Goal: Transaction & Acquisition: Book appointment/travel/reservation

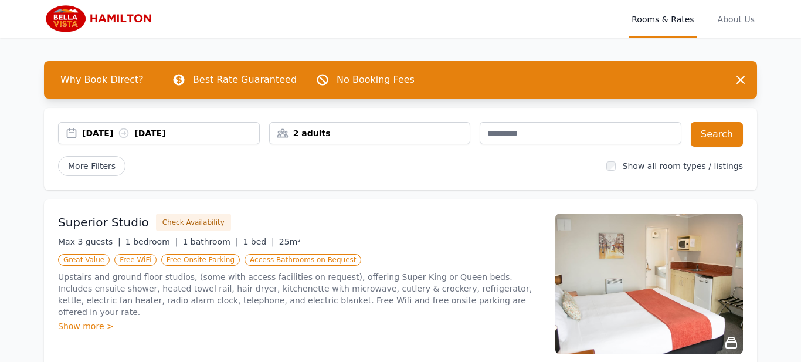
click at [244, 135] on div "02 Oct 2025 03 Oct 2025" at bounding box center [170, 133] width 177 height 12
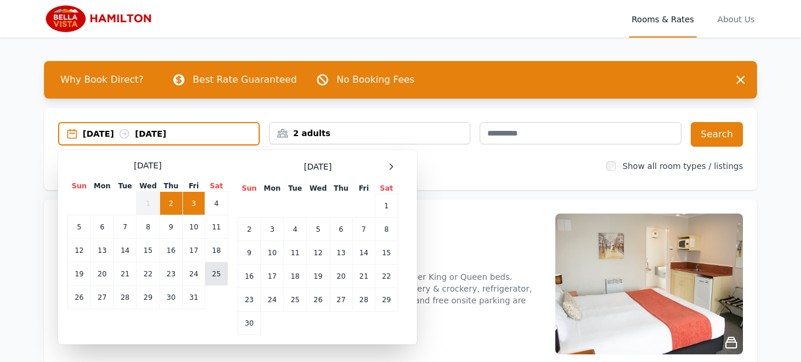
click at [215, 276] on td "25" at bounding box center [216, 273] width 23 height 23
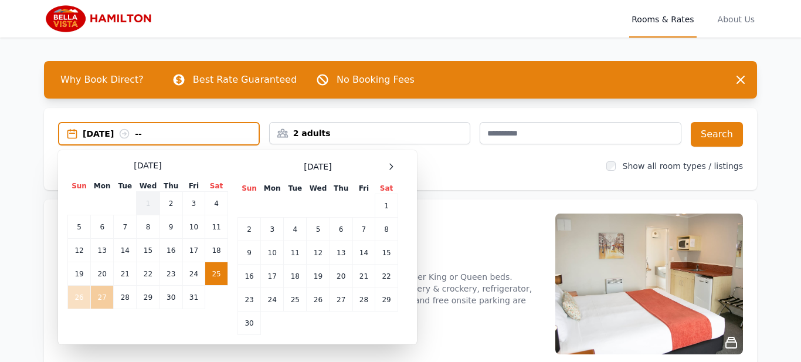
click at [94, 296] on td "27" at bounding box center [102, 297] width 23 height 23
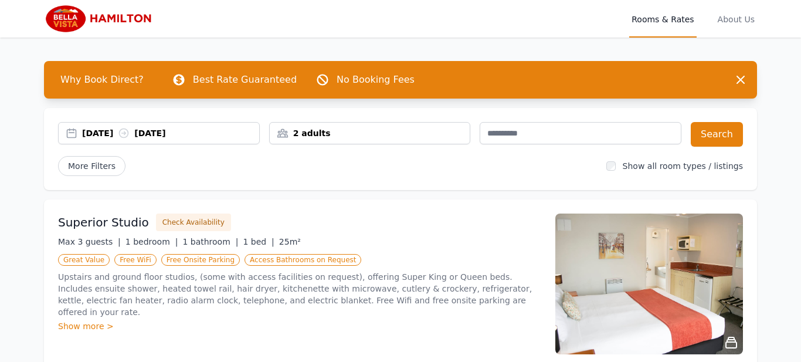
click at [402, 129] on div "2 adults" at bounding box center [370, 133] width 201 height 12
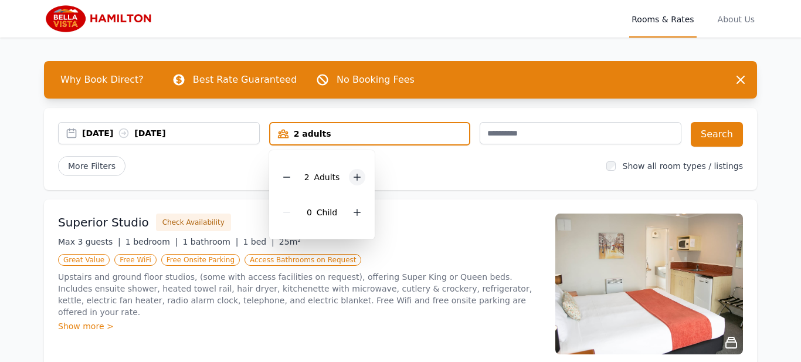
click at [352, 176] on icon at bounding box center [356, 176] width 9 height 9
click at [721, 145] on button "Search" at bounding box center [717, 134] width 52 height 25
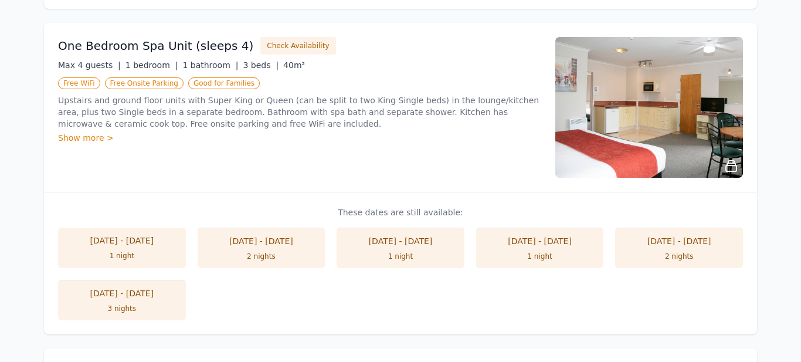
scroll to position [443, 0]
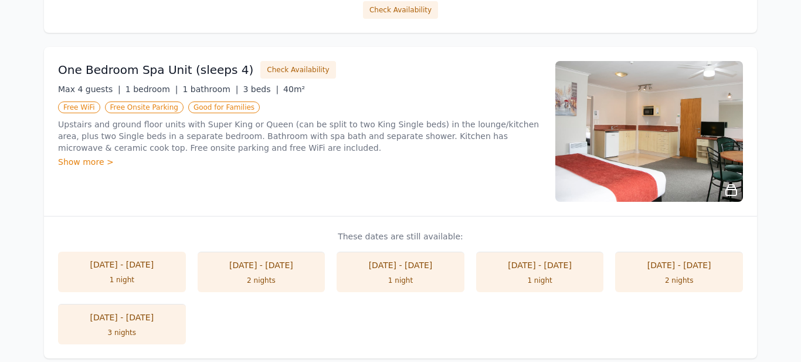
click at [424, 280] on div "1 night" at bounding box center [400, 280] width 104 height 9
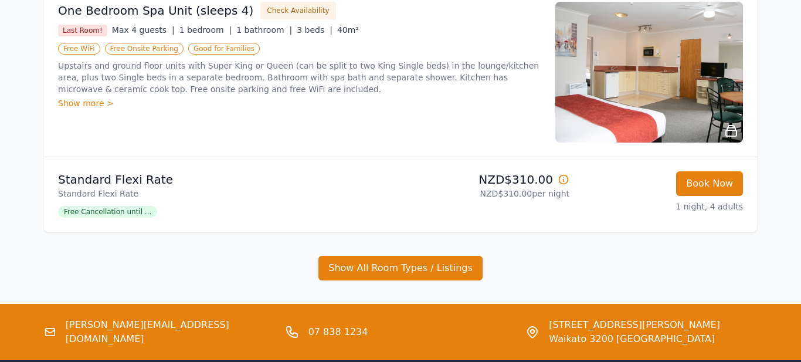
scroll to position [505, 0]
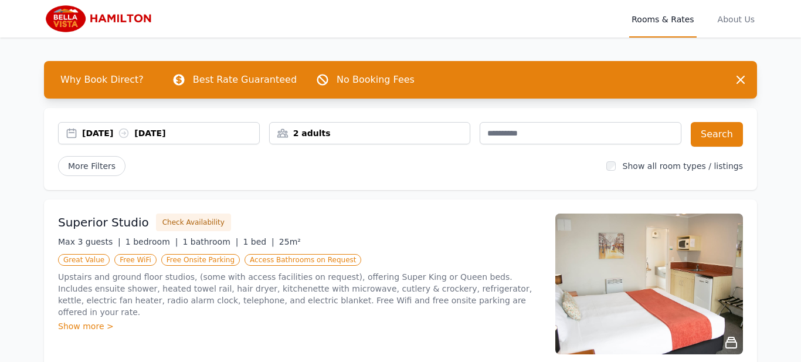
click at [218, 145] on div "02 Oct 2025 03 Oct 2025" at bounding box center [159, 134] width 202 height 25
click at [218, 141] on div "02 Oct 2025 03 Oct 2025" at bounding box center [159, 133] width 202 height 22
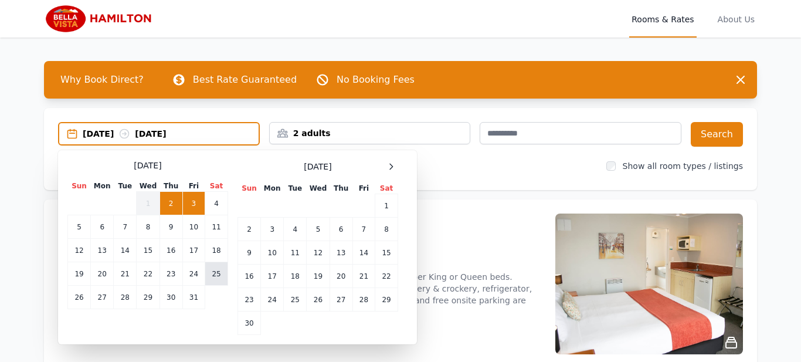
click at [209, 276] on td "25" at bounding box center [216, 273] width 23 height 23
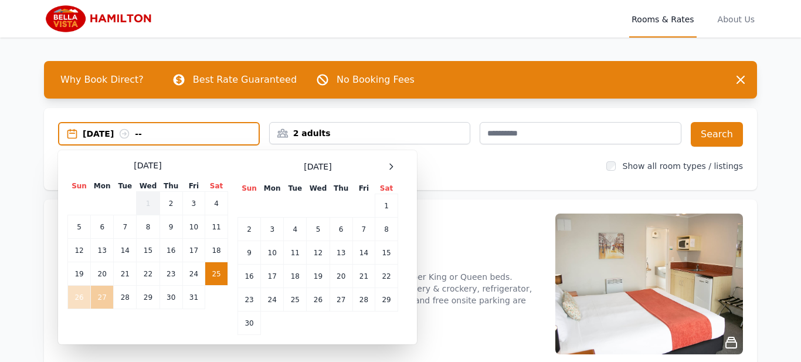
click at [111, 287] on td "27" at bounding box center [102, 297] width 23 height 23
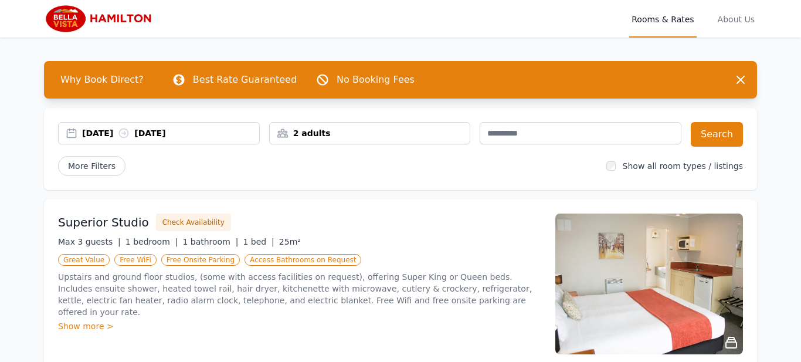
click at [362, 142] on div "2 adults" at bounding box center [370, 133] width 202 height 22
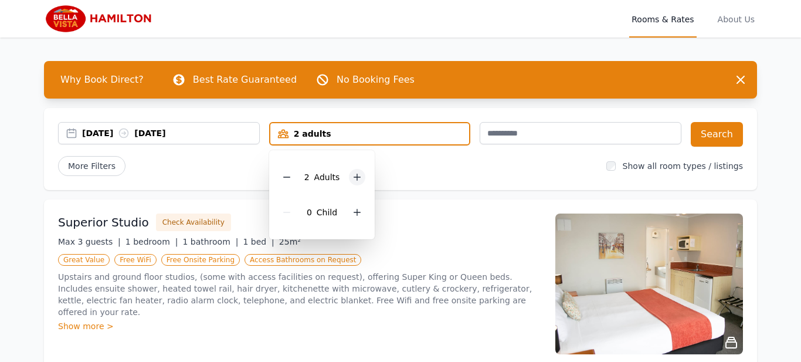
click at [362, 175] on div at bounding box center [357, 177] width 16 height 16
click at [701, 127] on button "Search" at bounding box center [717, 134] width 52 height 25
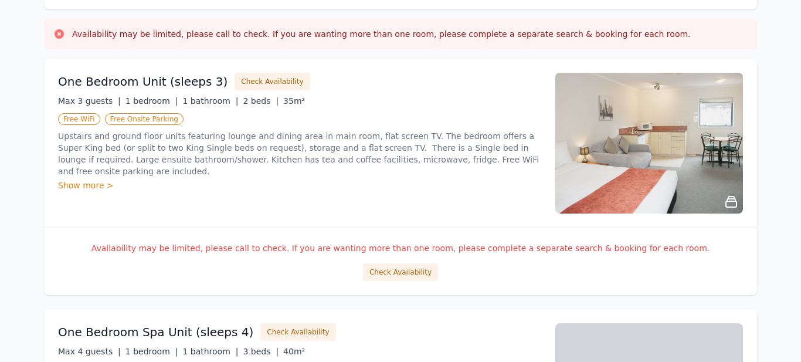
scroll to position [182, 0]
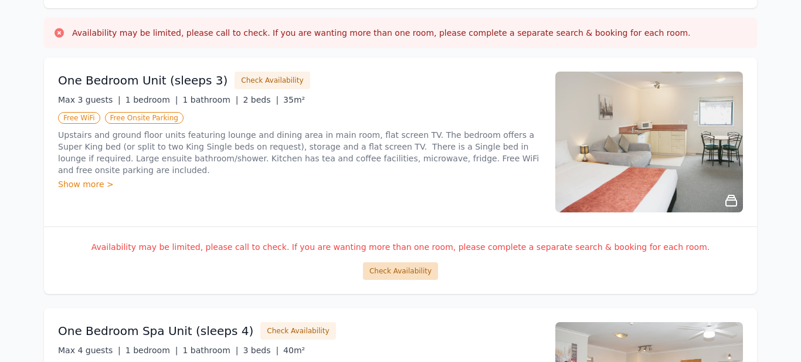
click at [413, 277] on button "Check Availability" at bounding box center [400, 271] width 75 height 18
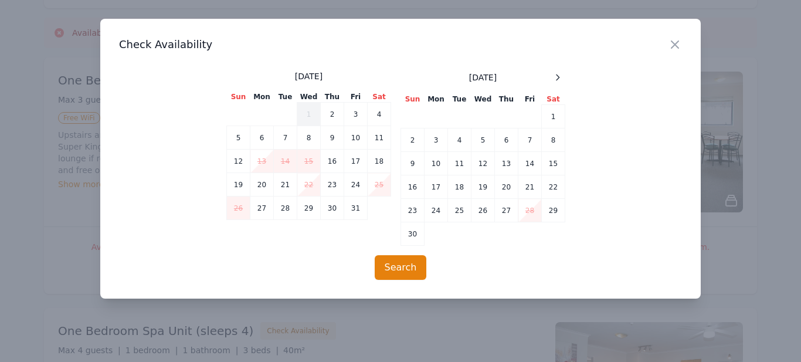
click at [382, 189] on td "25" at bounding box center [379, 184] width 23 height 23
click at [680, 47] on icon "button" at bounding box center [675, 45] width 14 height 14
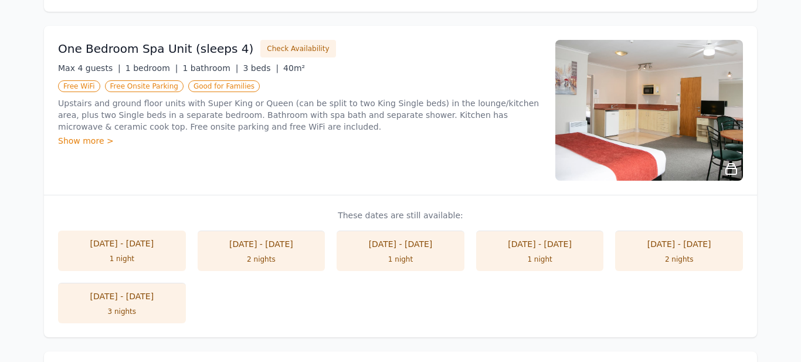
scroll to position [465, 0]
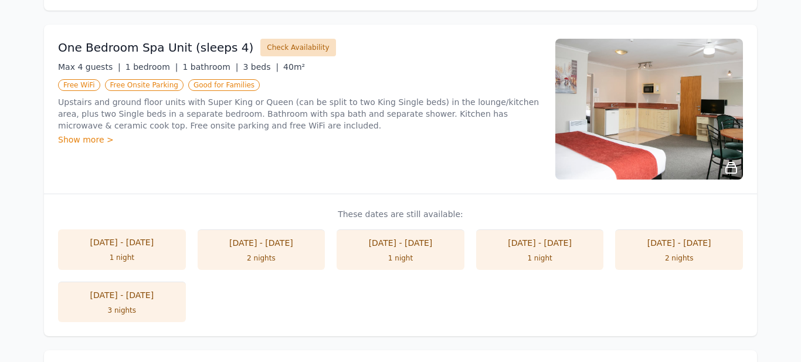
click at [266, 43] on button "Check Availability" at bounding box center [297, 48] width 75 height 18
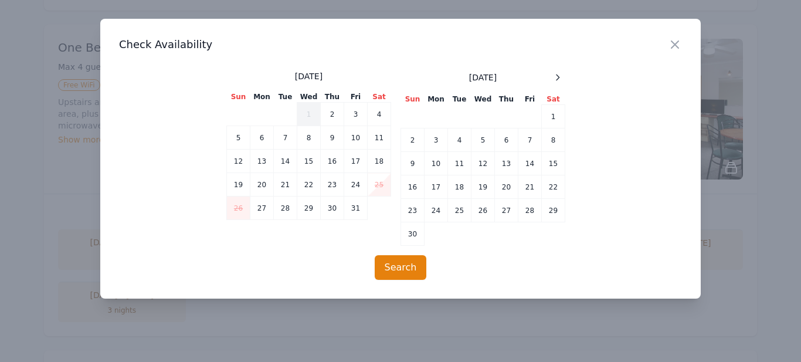
click at [390, 182] on td "25" at bounding box center [379, 184] width 23 height 23
click at [678, 40] on icon "button" at bounding box center [675, 45] width 14 height 14
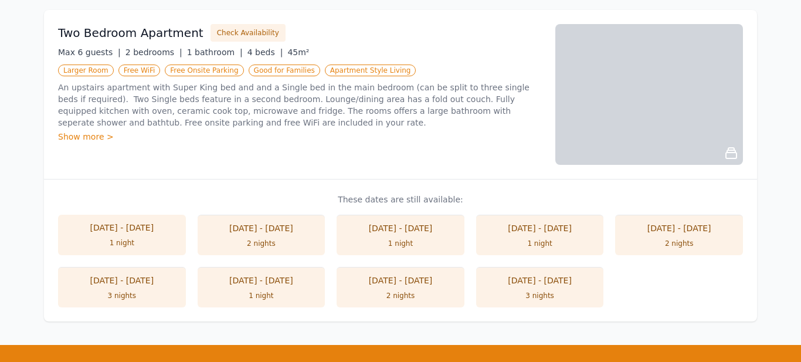
scroll to position [1057, 0]
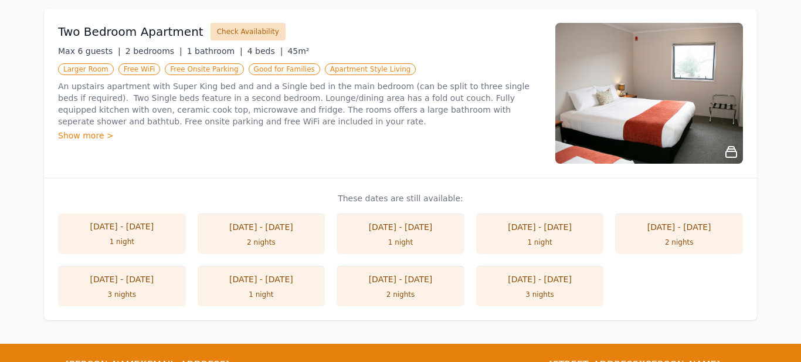
click at [232, 25] on button "Check Availability" at bounding box center [247, 32] width 75 height 18
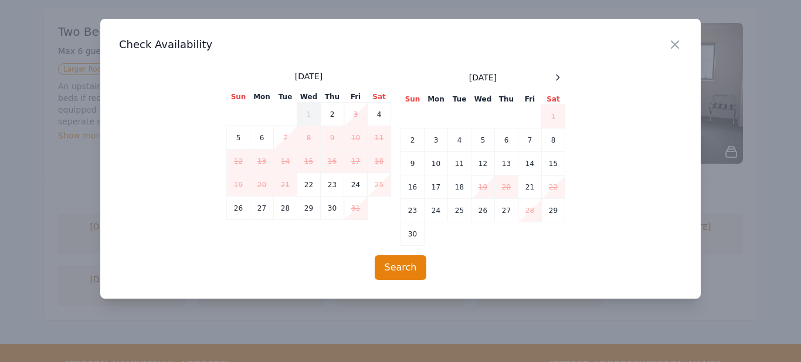
click at [388, 186] on td "25" at bounding box center [379, 184] width 23 height 23
click at [671, 44] on icon "button" at bounding box center [675, 45] width 14 height 14
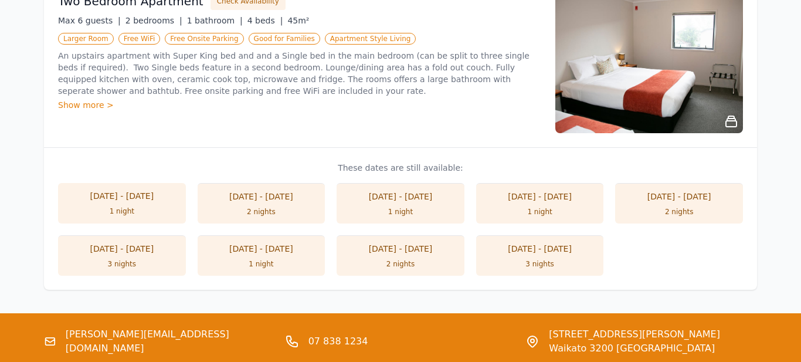
scroll to position [1093, 0]
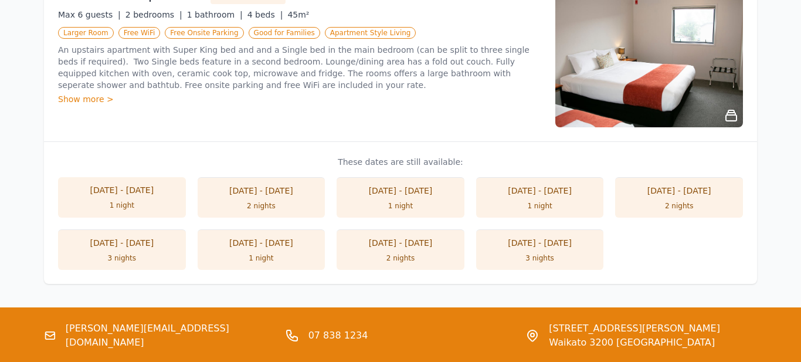
click at [512, 193] on div "[DATE] - [DATE]" at bounding box center [540, 191] width 104 height 12
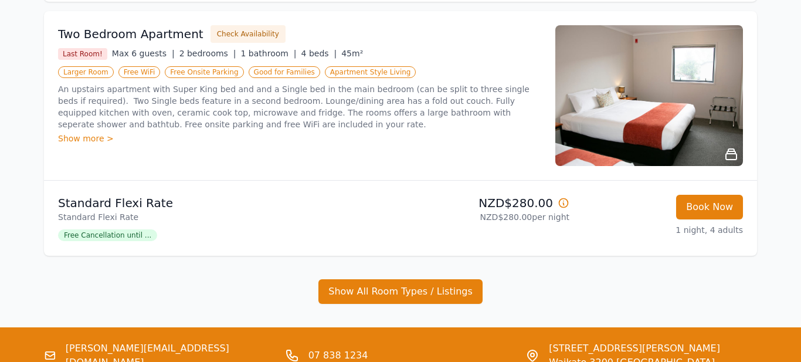
scroll to position [189, 0]
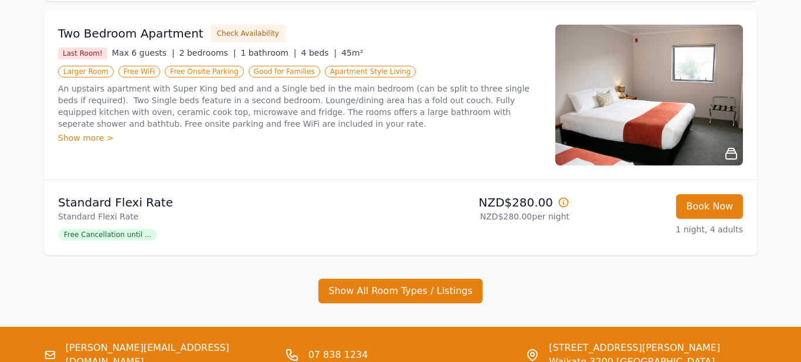
click at [551, 197] on p "NZD$280.00" at bounding box center [487, 202] width 164 height 16
click at [561, 201] on icon at bounding box center [564, 202] width 12 height 12
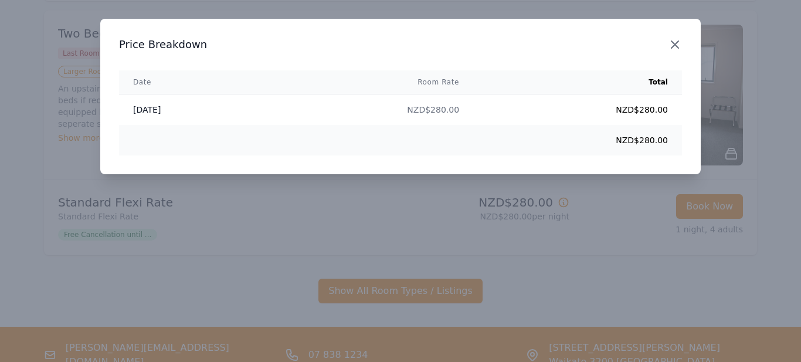
click at [674, 38] on icon "button" at bounding box center [675, 45] width 14 height 14
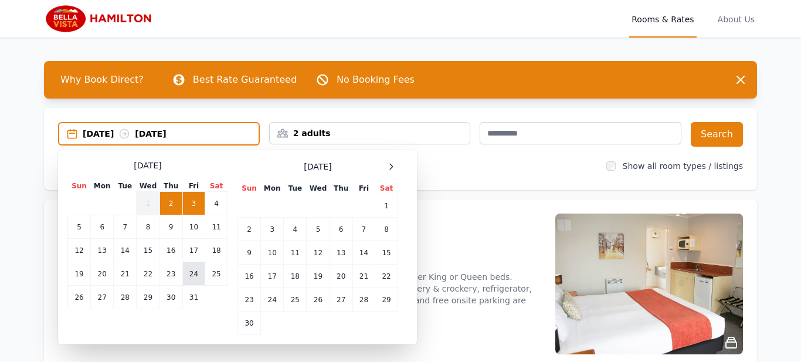
click at [196, 269] on td "24" at bounding box center [193, 273] width 22 height 23
click at [210, 275] on td "25" at bounding box center [216, 273] width 23 height 23
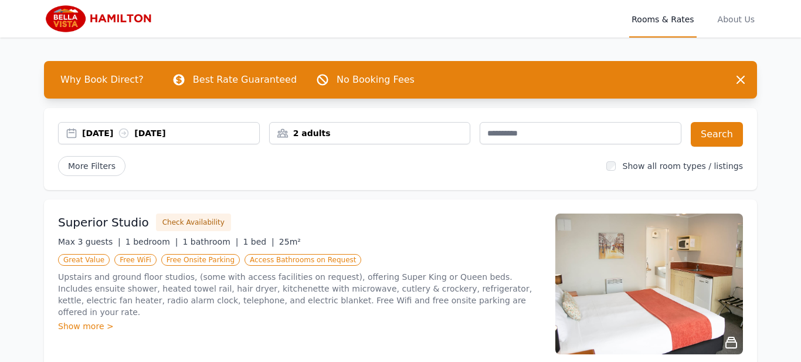
click at [225, 133] on div "24 Oct 2025 25 Oct 2025" at bounding box center [170, 133] width 177 height 12
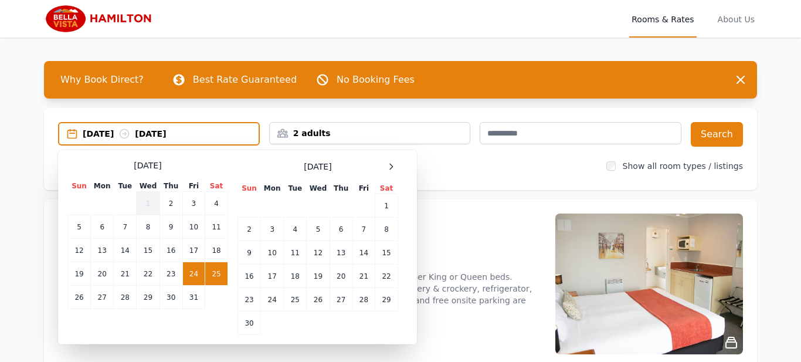
click at [218, 279] on td "25" at bounding box center [216, 273] width 23 height 23
click at [101, 293] on td "27" at bounding box center [102, 297] width 23 height 23
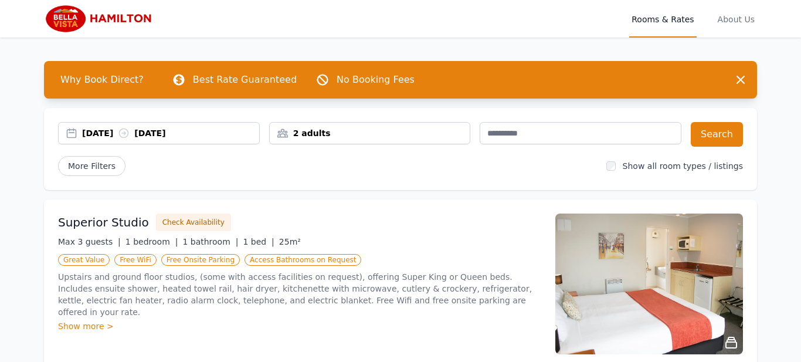
click at [469, 138] on div "2 adults" at bounding box center [370, 133] width 201 height 12
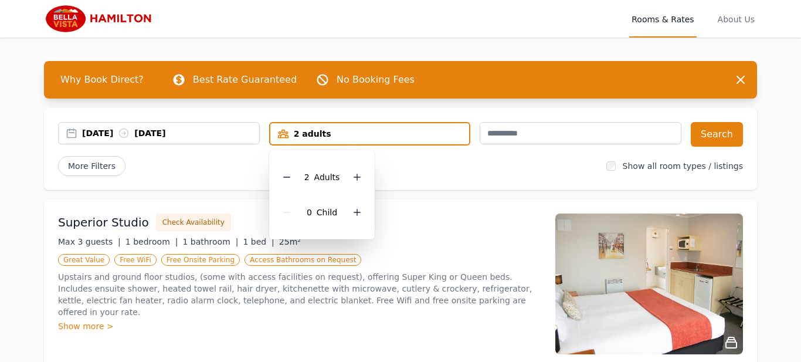
click at [293, 188] on div "2 Adult s" at bounding box center [322, 176] width 87 height 35
click at [289, 182] on div at bounding box center [287, 177] width 16 height 16
click at [729, 138] on button "Search" at bounding box center [717, 134] width 52 height 25
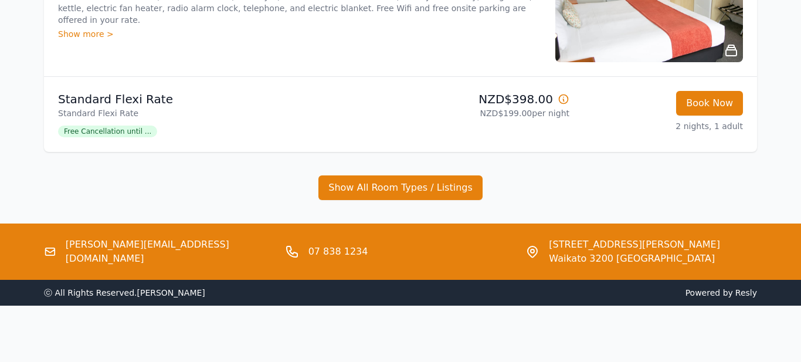
scroll to position [290, 0]
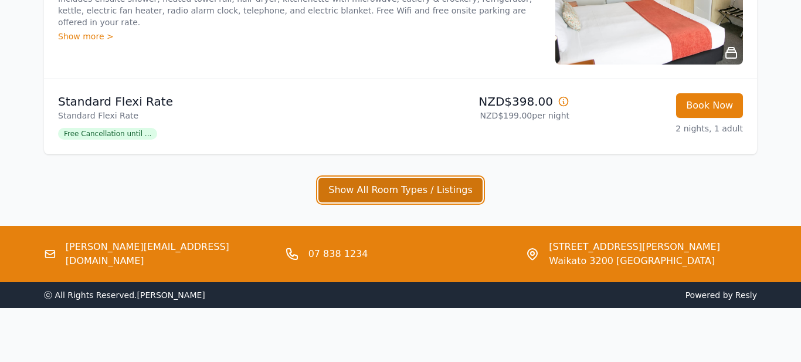
click at [436, 179] on button "Show All Room Types / Listings" at bounding box center [400, 190] width 164 height 25
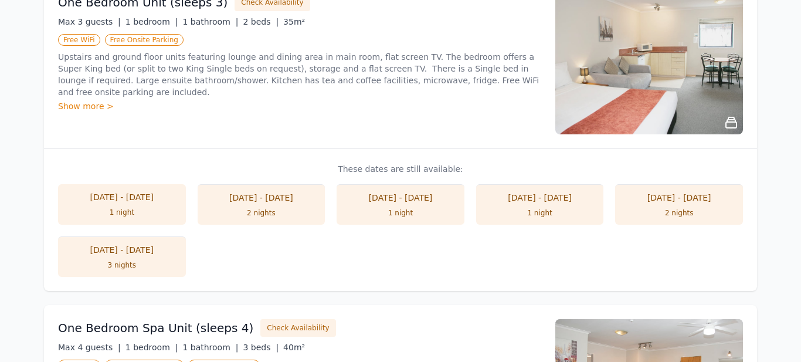
scroll to position [0, 0]
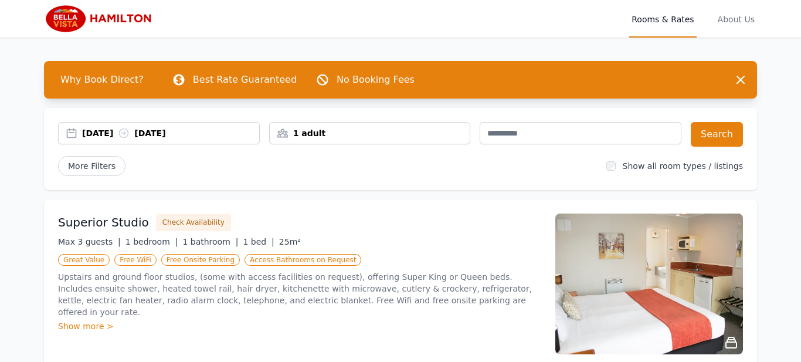
click at [330, 130] on div "1 adult" at bounding box center [370, 133] width 201 height 12
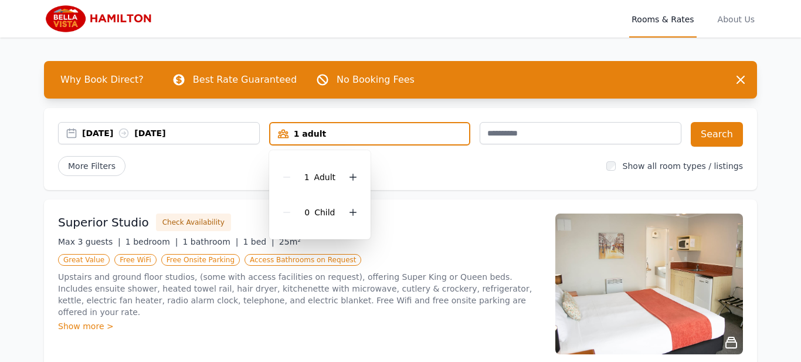
click at [361, 175] on div "1 Adult 0 Child" at bounding box center [319, 194] width 101 height 89
click at [355, 176] on icon at bounding box center [352, 176] width 9 height 9
click at [355, 176] on icon at bounding box center [353, 177] width 6 height 6
click at [355, 176] on icon at bounding box center [357, 177] width 6 height 6
click at [722, 125] on button "Search" at bounding box center [717, 134] width 52 height 25
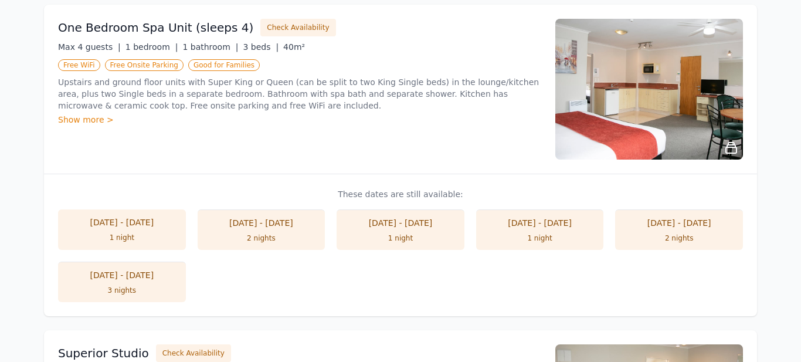
scroll to position [485, 0]
click at [373, 213] on li "24 Oct - 25 Oct 1 night" at bounding box center [401, 229] width 128 height 40
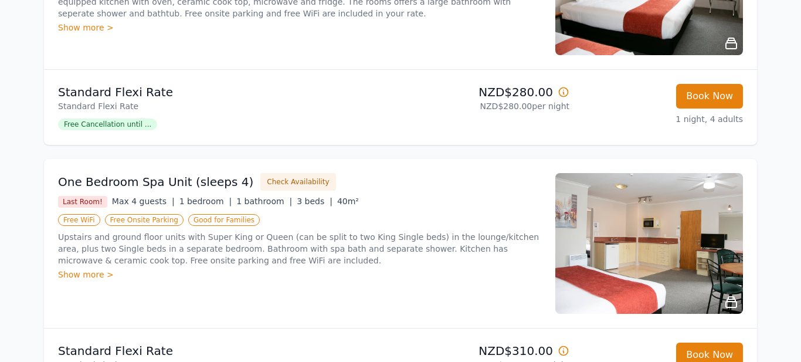
scroll to position [318, 0]
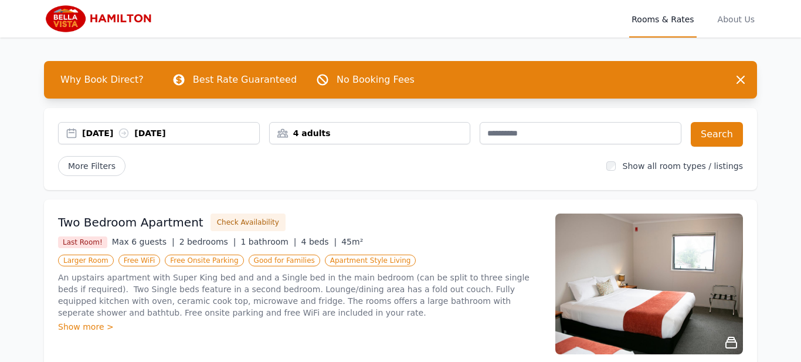
click at [189, 137] on div "24 Oct 2025 25 Oct 2025" at bounding box center [170, 133] width 177 height 12
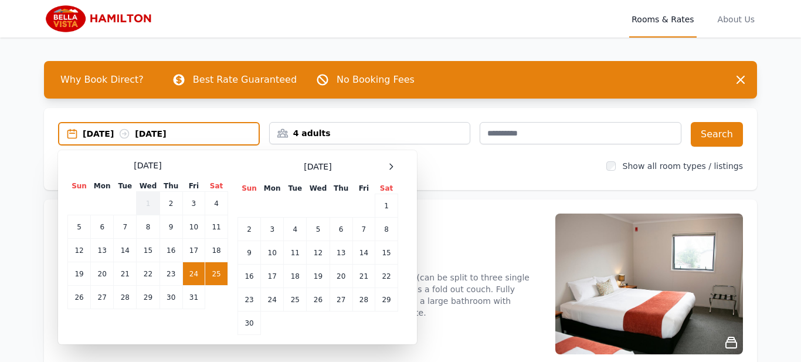
click at [216, 277] on td "25" at bounding box center [216, 273] width 23 height 23
click at [101, 296] on td "27" at bounding box center [102, 297] width 23 height 23
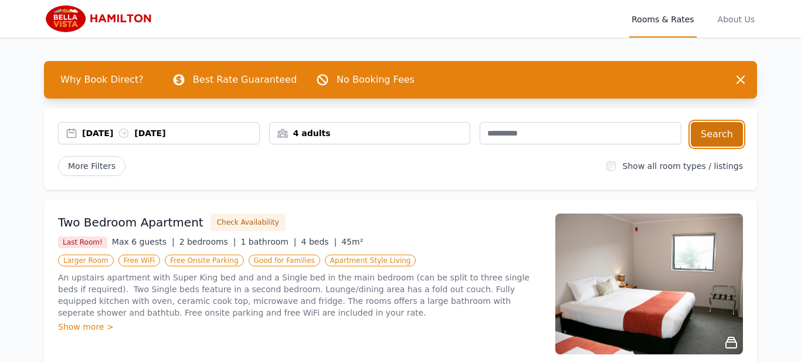
click at [711, 145] on button "Search" at bounding box center [717, 134] width 52 height 25
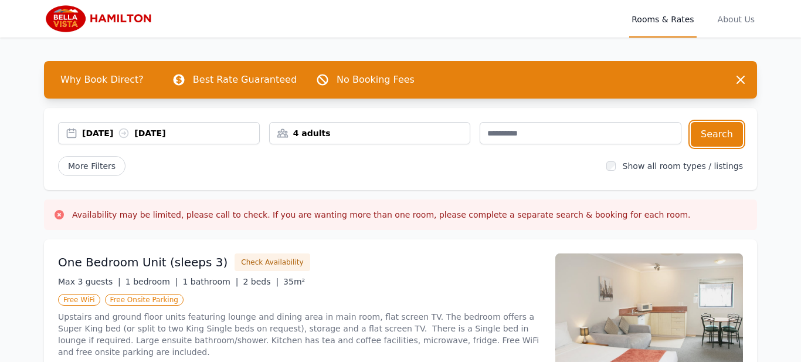
click at [342, 124] on div "4 adults" at bounding box center [370, 133] width 202 height 22
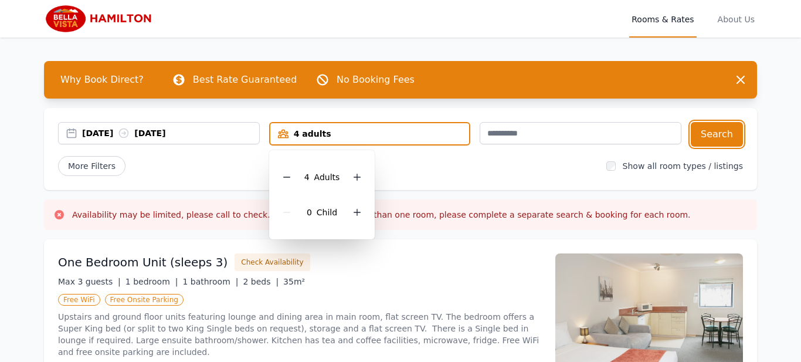
click at [169, 139] on div "25 Oct 2025 27 Oct 2025" at bounding box center [159, 133] width 202 height 22
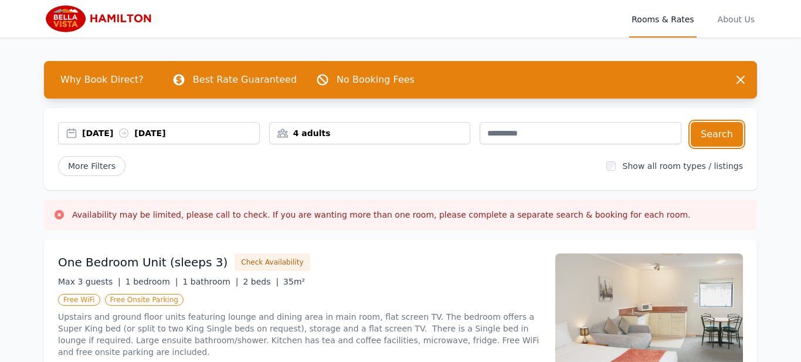
click at [169, 139] on div "25 Oct 2025 27 Oct 2025" at bounding box center [159, 133] width 202 height 22
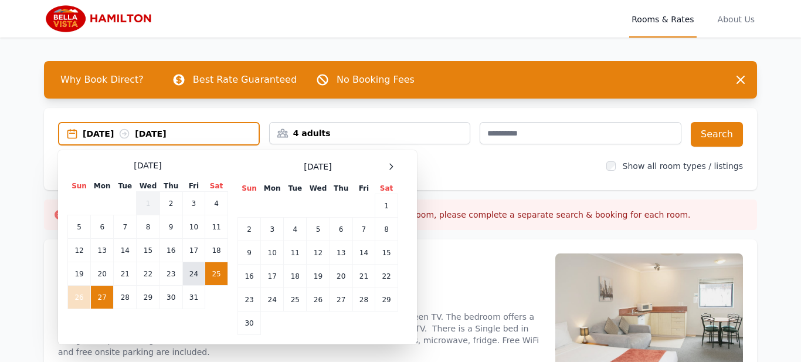
click at [202, 266] on td "24" at bounding box center [193, 273] width 22 height 23
click at [81, 292] on td "26" at bounding box center [79, 297] width 23 height 23
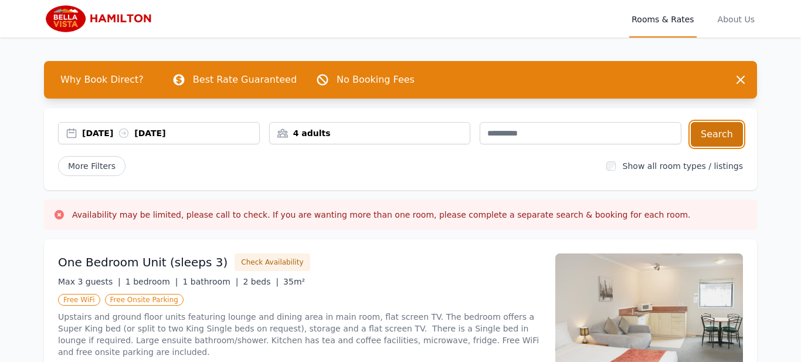
click at [726, 143] on button "Search" at bounding box center [717, 134] width 52 height 25
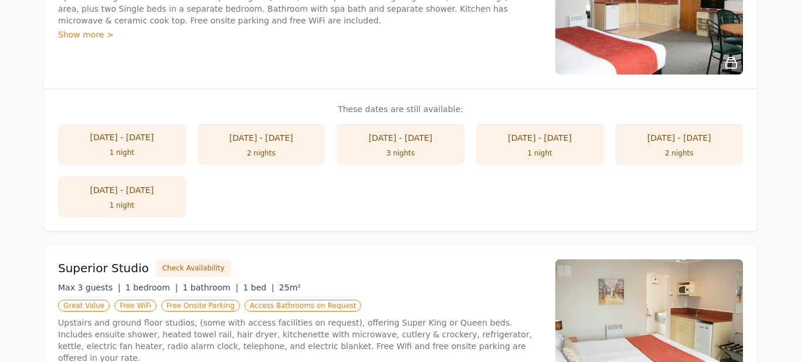
scroll to position [553, 0]
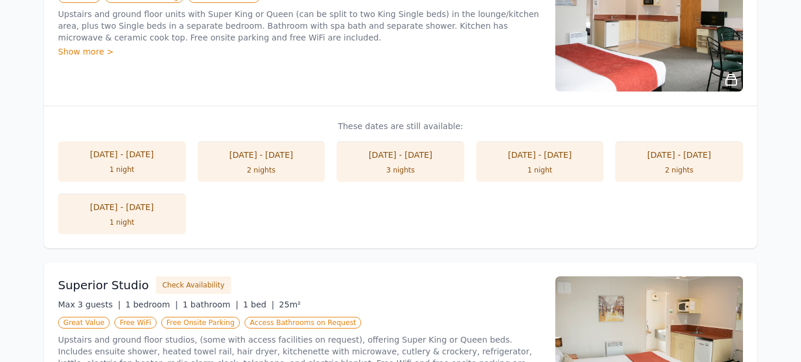
click at [154, 233] on li "[DATE] - [DATE] 1 night" at bounding box center [122, 213] width 128 height 40
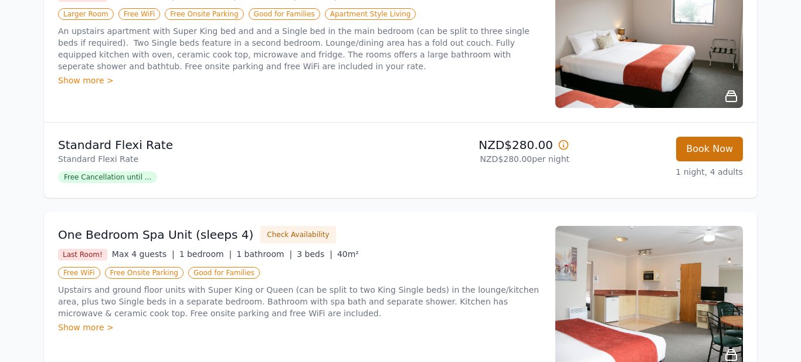
scroll to position [239, 0]
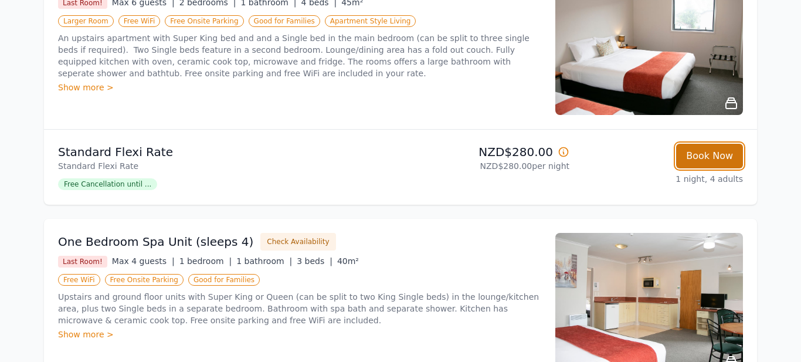
click at [721, 159] on button "Book Now" at bounding box center [709, 156] width 67 height 25
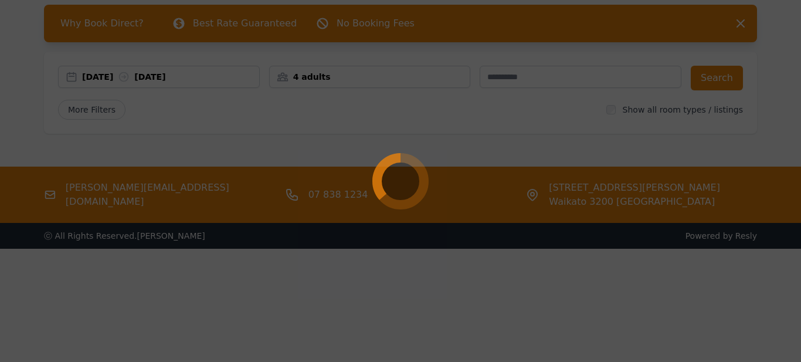
select select "**"
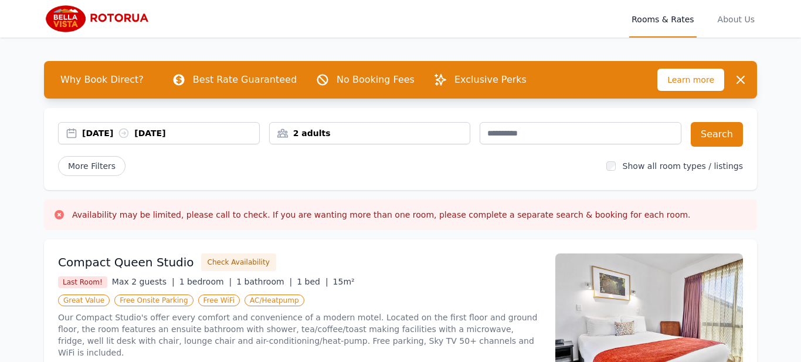
click at [220, 137] on div "[DATE] [DATE]" at bounding box center [170, 133] width 177 height 12
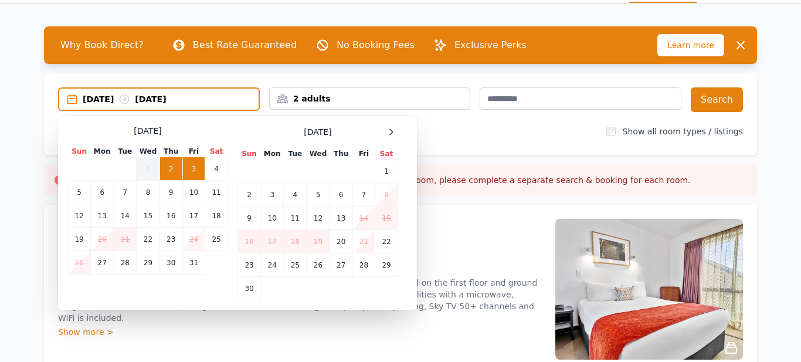
scroll to position [35, 0]
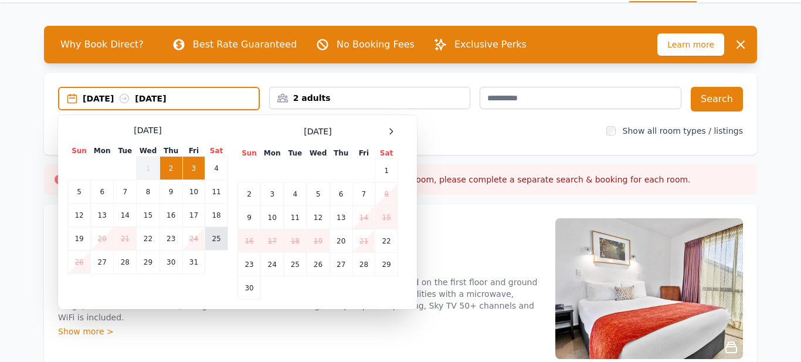
click at [211, 240] on td "25" at bounding box center [216, 238] width 23 height 23
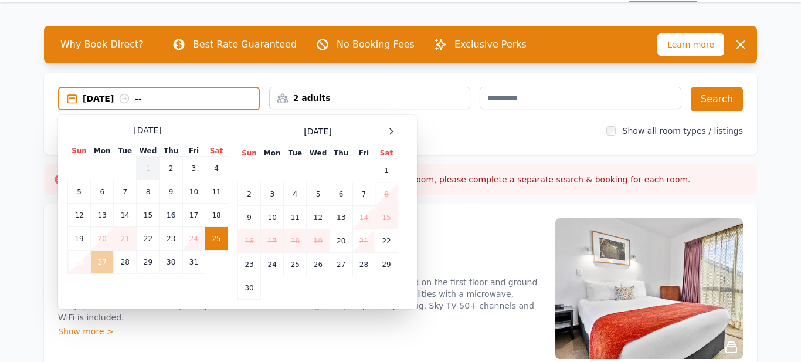
click at [103, 263] on td "27" at bounding box center [102, 261] width 23 height 23
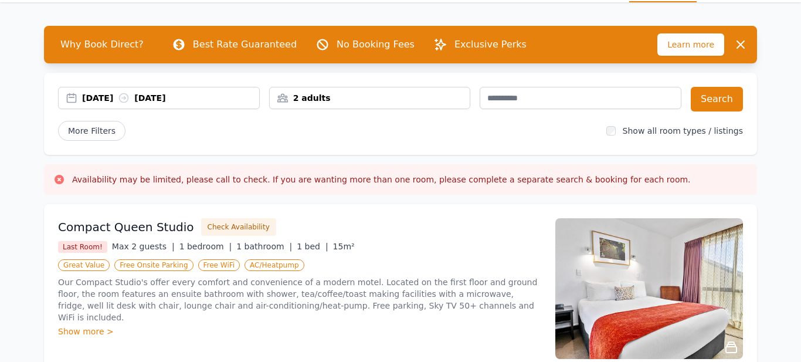
click at [405, 85] on div "[DATE] [DATE] 2 adults Search More Filters Show all room types / listings" at bounding box center [400, 114] width 713 height 82
click at [405, 87] on div "2 adults" at bounding box center [370, 98] width 202 height 22
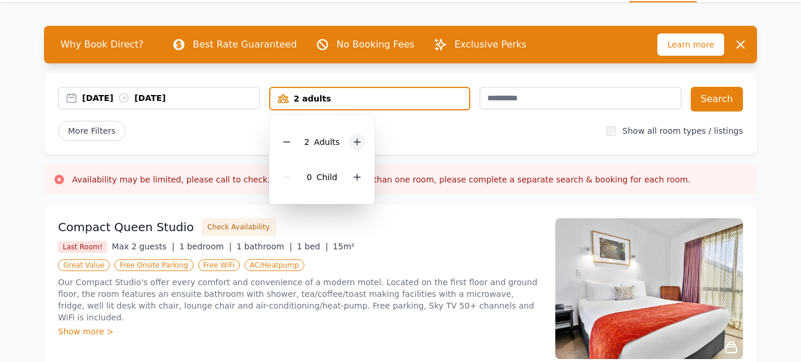
click at [359, 137] on icon at bounding box center [356, 141] width 9 height 9
click at [714, 108] on button "Search" at bounding box center [717, 99] width 52 height 25
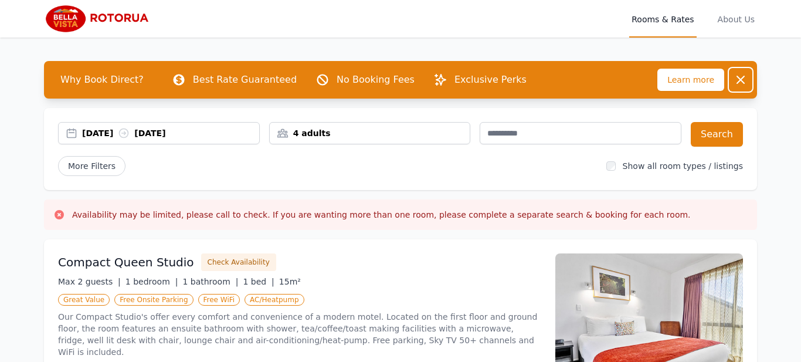
click at [739, 76] on icon "button" at bounding box center [740, 80] width 14 height 14
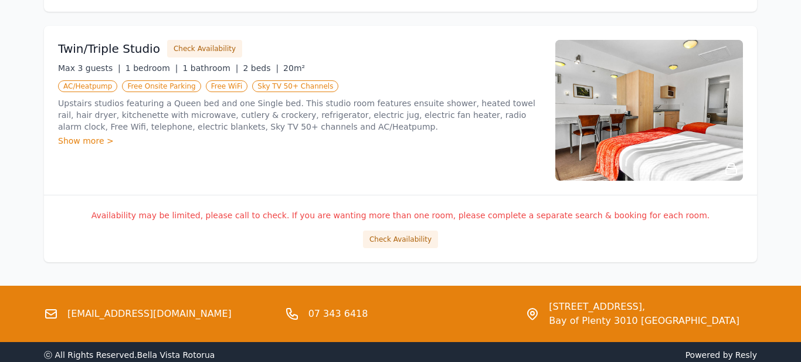
scroll to position [1480, 0]
